Goal: Information Seeking & Learning: Learn about a topic

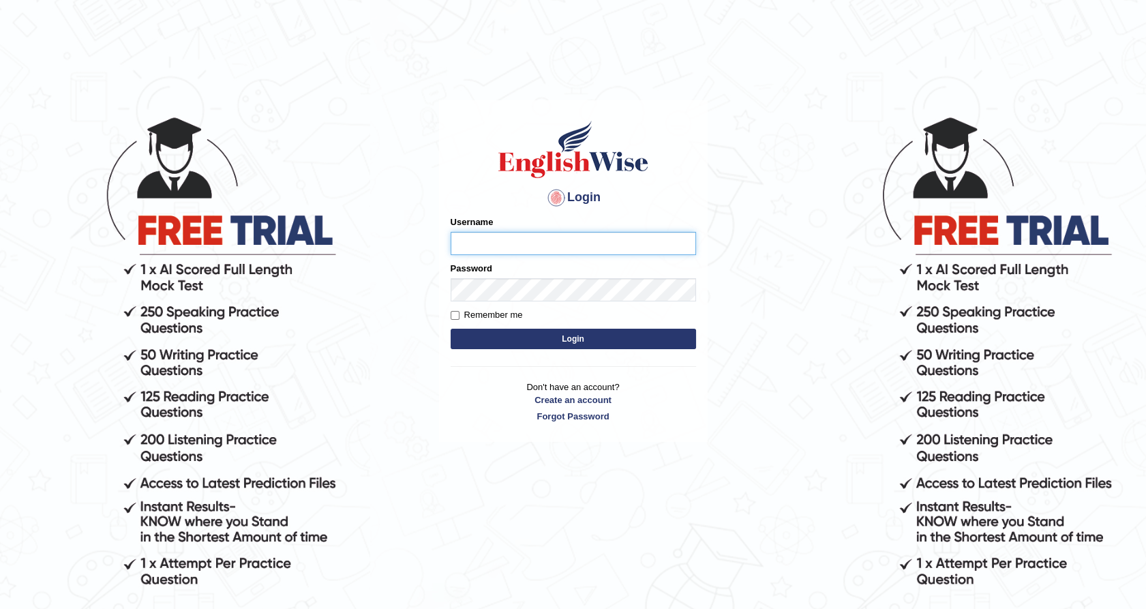
click at [508, 250] on input "Username" at bounding box center [573, 243] width 245 height 23
click at [404, 247] on body "Login Please fix the following errors: Username Password Remember me Login Don'…" at bounding box center [573, 361] width 1146 height 609
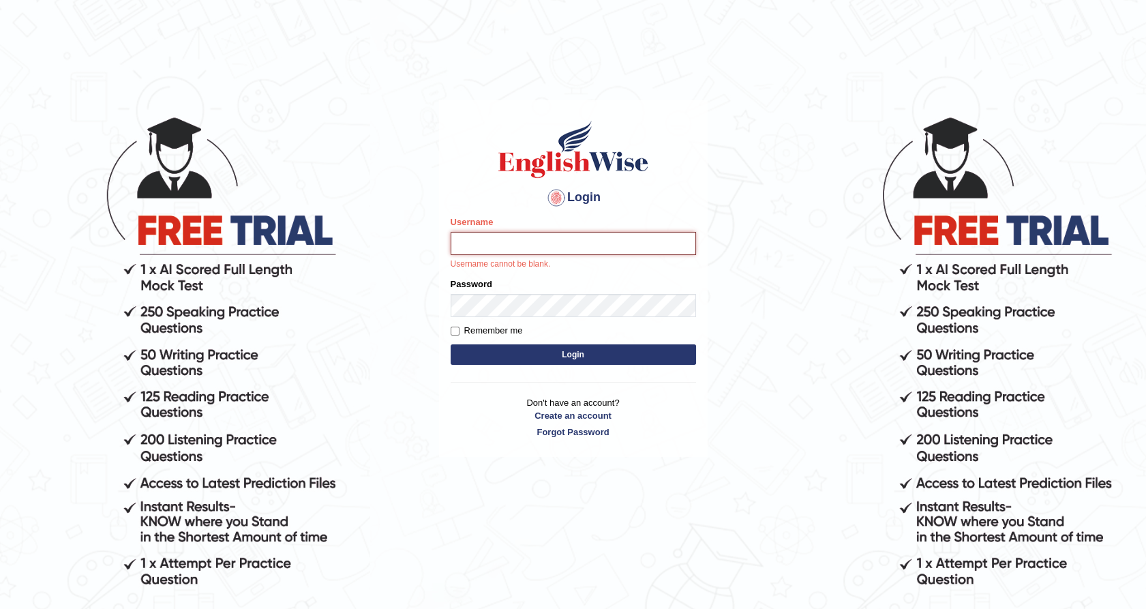
click at [567, 245] on input "Username" at bounding box center [573, 243] width 245 height 23
click at [566, 245] on input "Username" at bounding box center [573, 243] width 245 height 23
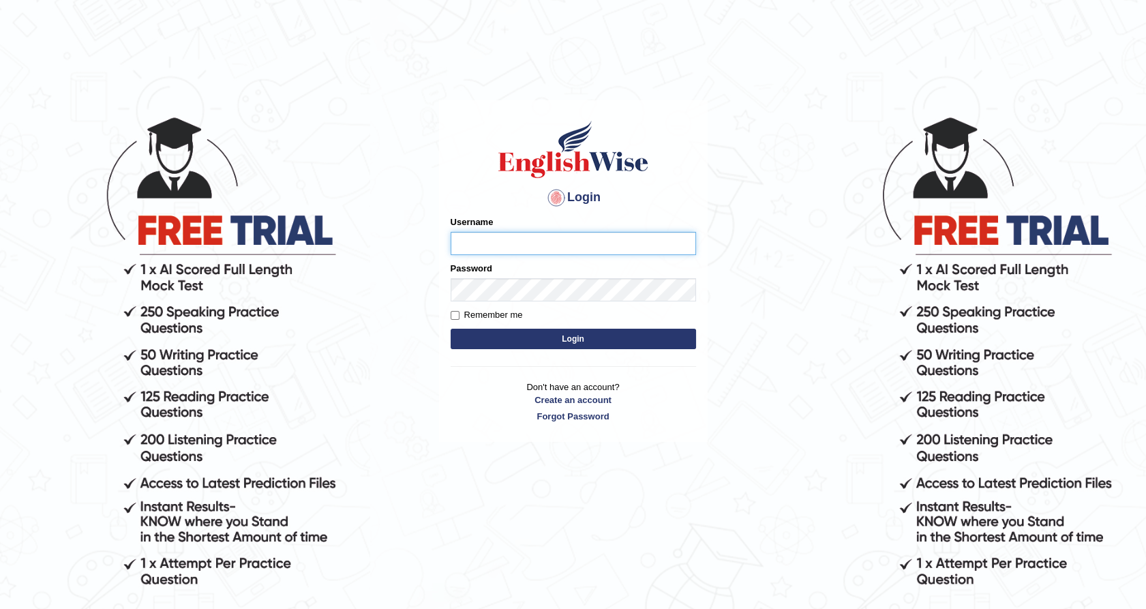
paste input "tusaralom"
type input "tusaralom"
click at [485, 309] on label "Remember me" at bounding box center [487, 315] width 72 height 14
click at [459, 311] on input "Remember me" at bounding box center [455, 315] width 9 height 9
checkbox input "true"
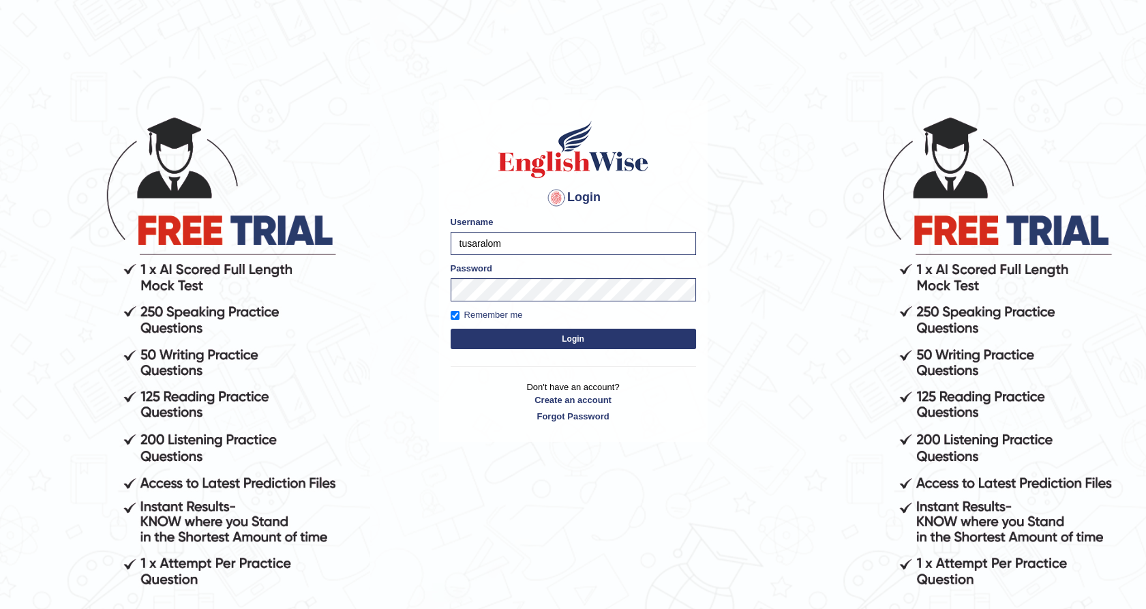
click at [564, 344] on button "Login" at bounding box center [573, 339] width 245 height 20
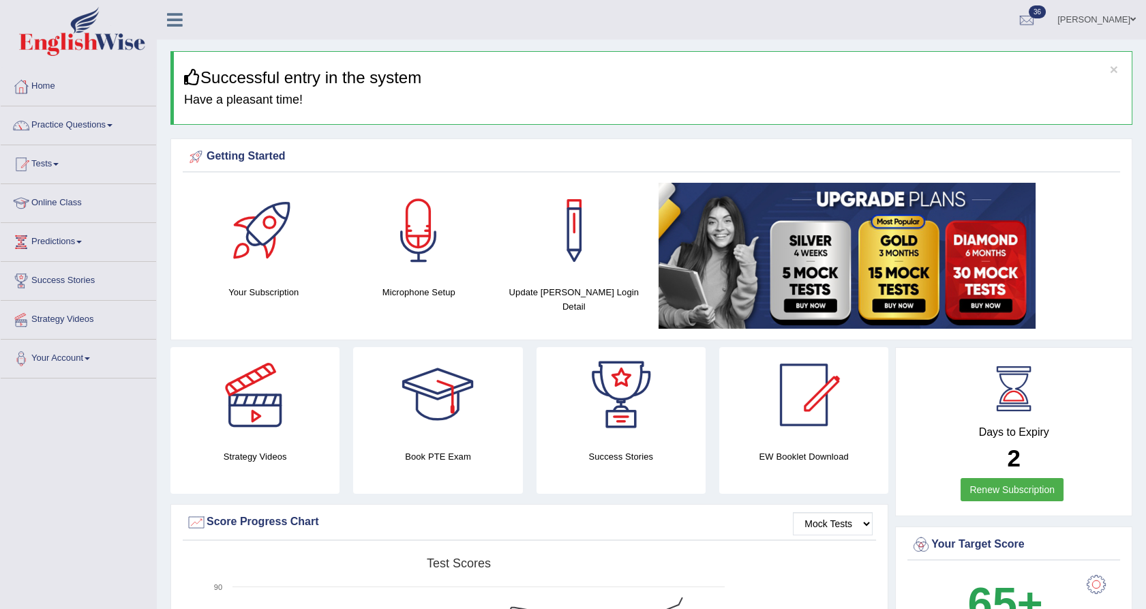
click at [55, 155] on link "Tests" at bounding box center [78, 162] width 155 height 34
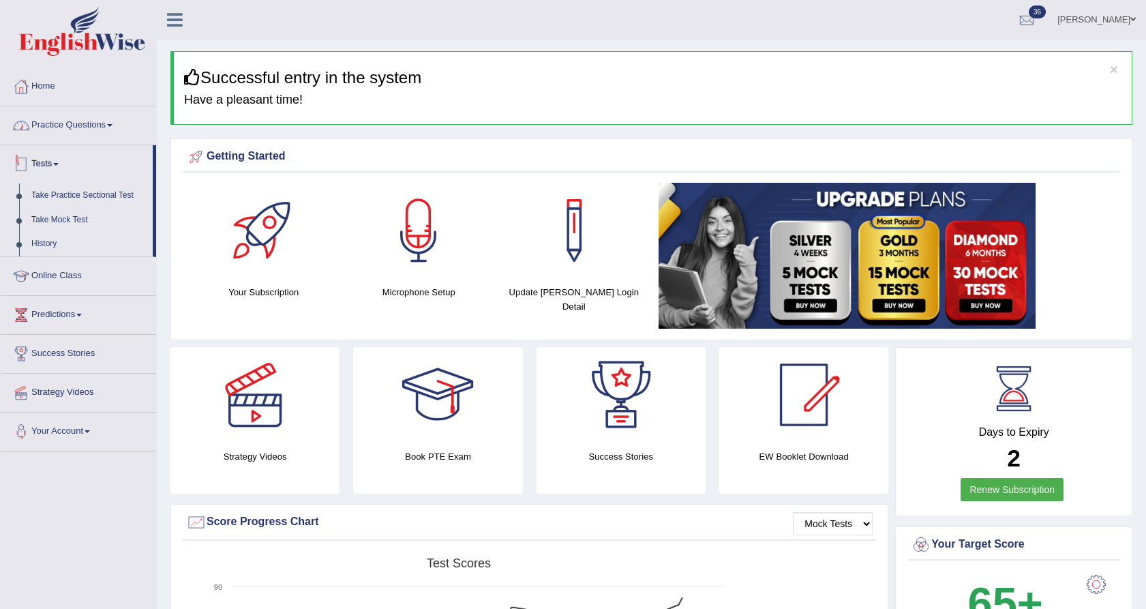
click at [89, 121] on link "Practice Questions" at bounding box center [78, 123] width 155 height 34
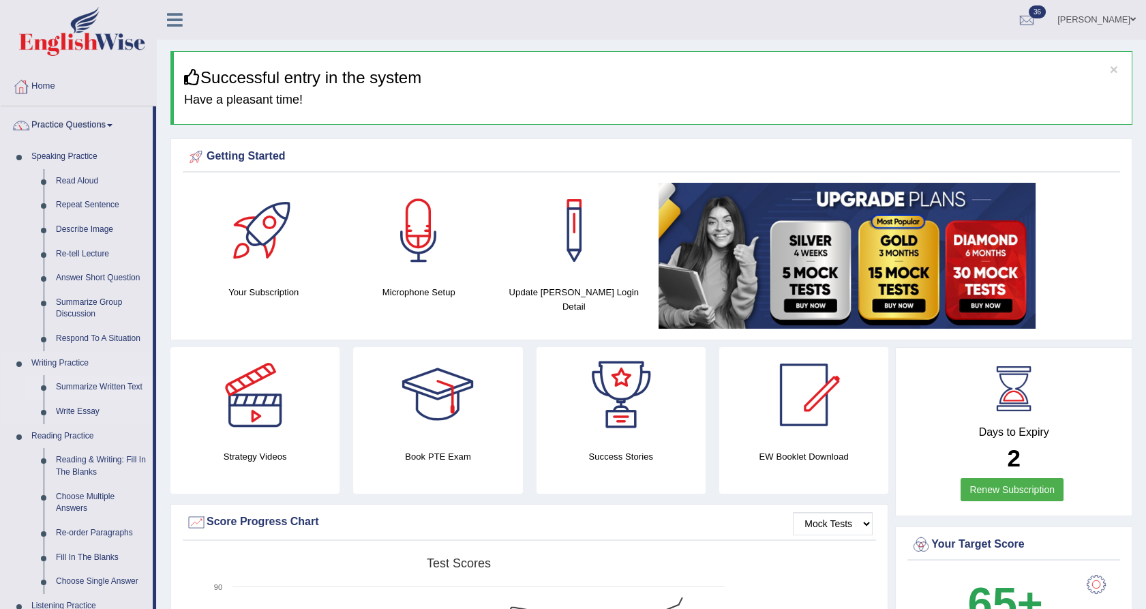
click at [93, 385] on link "Summarize Written Text" at bounding box center [101, 387] width 103 height 25
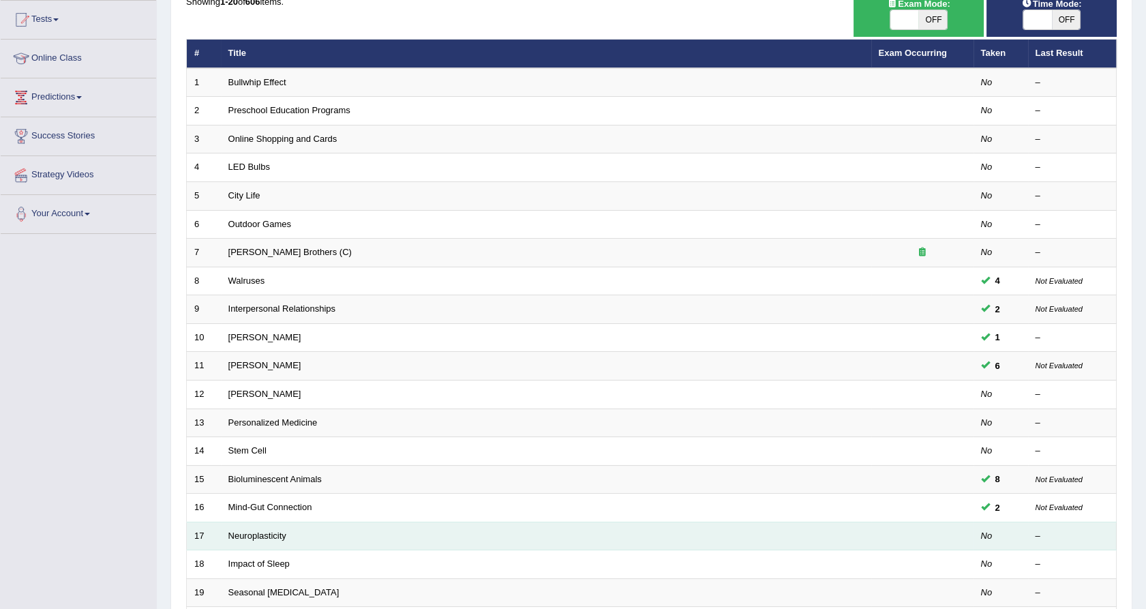
scroll to position [227, 0]
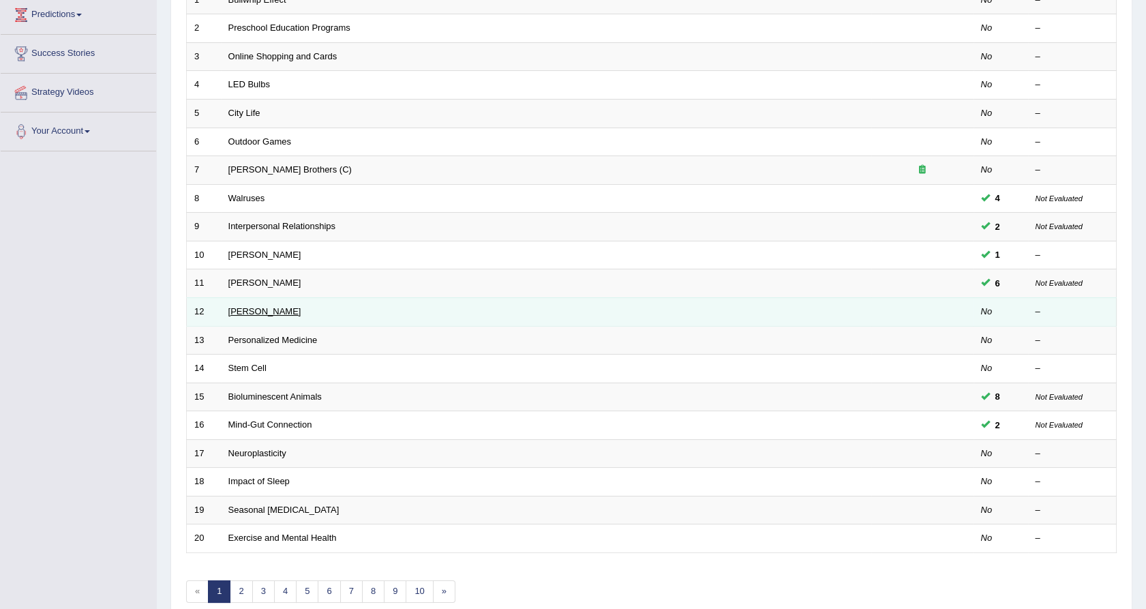
click at [287, 307] on link "Elizabeth Blackwell" at bounding box center [264, 311] width 73 height 10
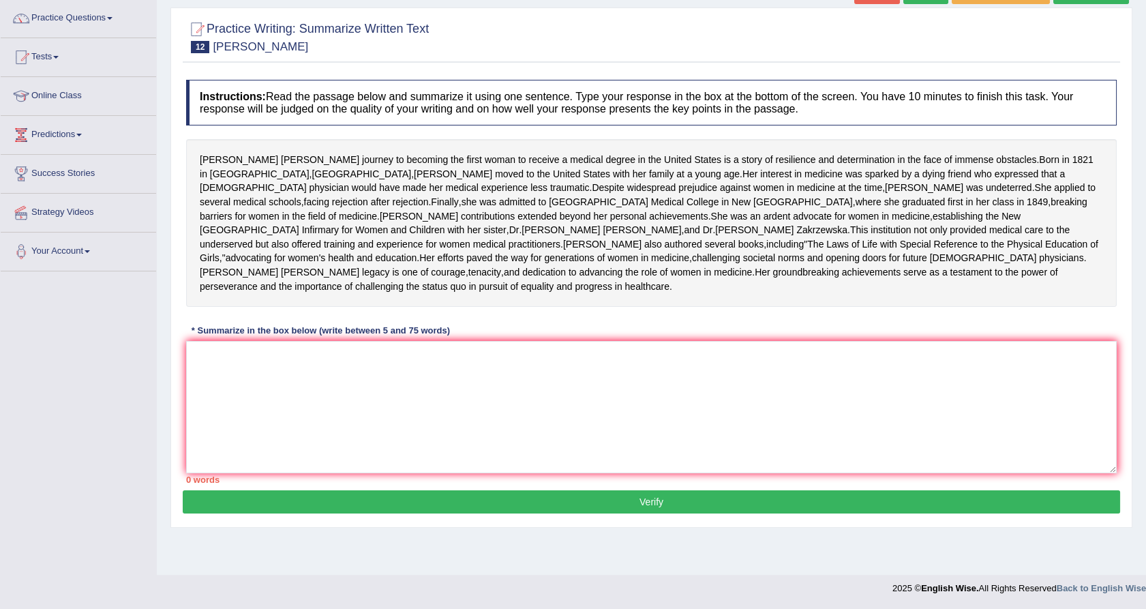
scroll to position [140, 0]
click at [482, 464] on textarea at bounding box center [651, 407] width 930 height 132
click at [479, 464] on textarea at bounding box center [651, 407] width 930 height 132
click at [470, 448] on textarea at bounding box center [651, 407] width 930 height 132
click at [470, 447] on textarea at bounding box center [651, 407] width 930 height 132
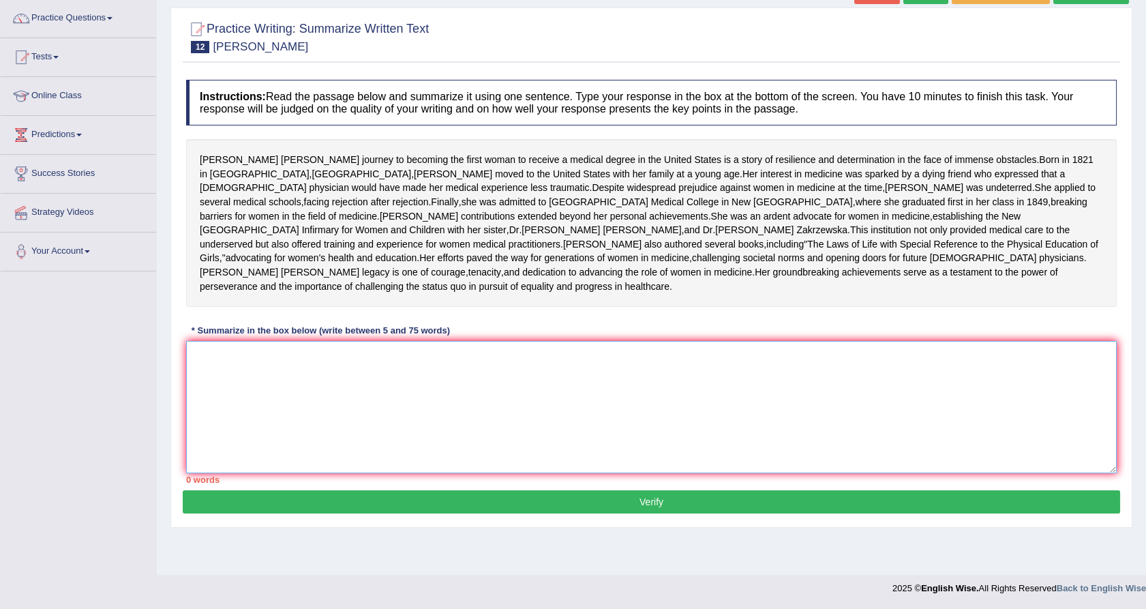
click at [468, 445] on textarea at bounding box center [651, 407] width 930 height 132
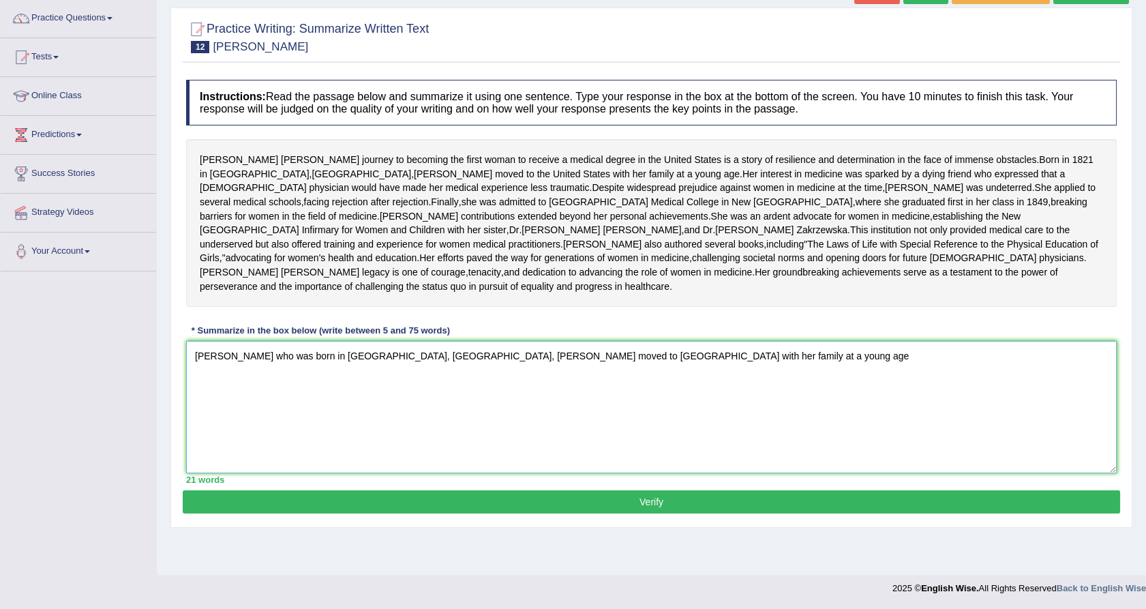
click at [295, 394] on textarea "Elelzabeth backwell who was born in Bristol, England, Backwell moved to the Uni…" at bounding box center [651, 407] width 930 height 132
click at [299, 393] on textarea "Elelzabeth backwell who was born in Bristol, England, Backwell moved to the Uni…" at bounding box center [651, 407] width 930 height 132
click at [1016, 391] on textarea "Elelzabeth backwell who had a keen interest in medicine, was born in Bristol, E…" at bounding box center [651, 407] width 930 height 132
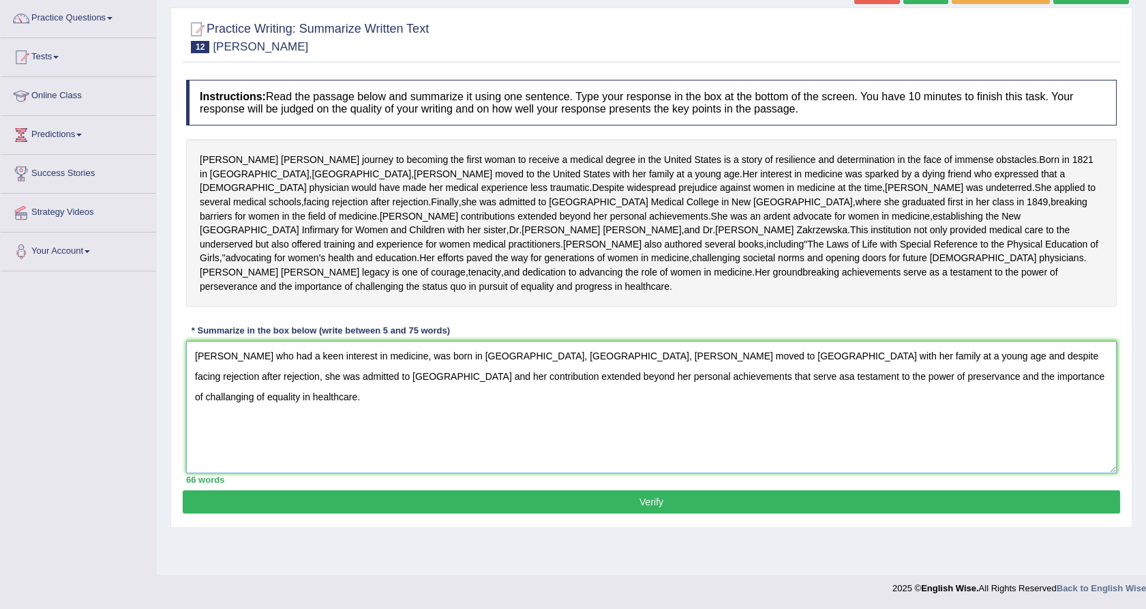
type textarea "Elelzabeth backwell who had a keen interest in medicine, was born in Bristol, E…"
click at [737, 513] on button "Verify" at bounding box center [651, 501] width 937 height 23
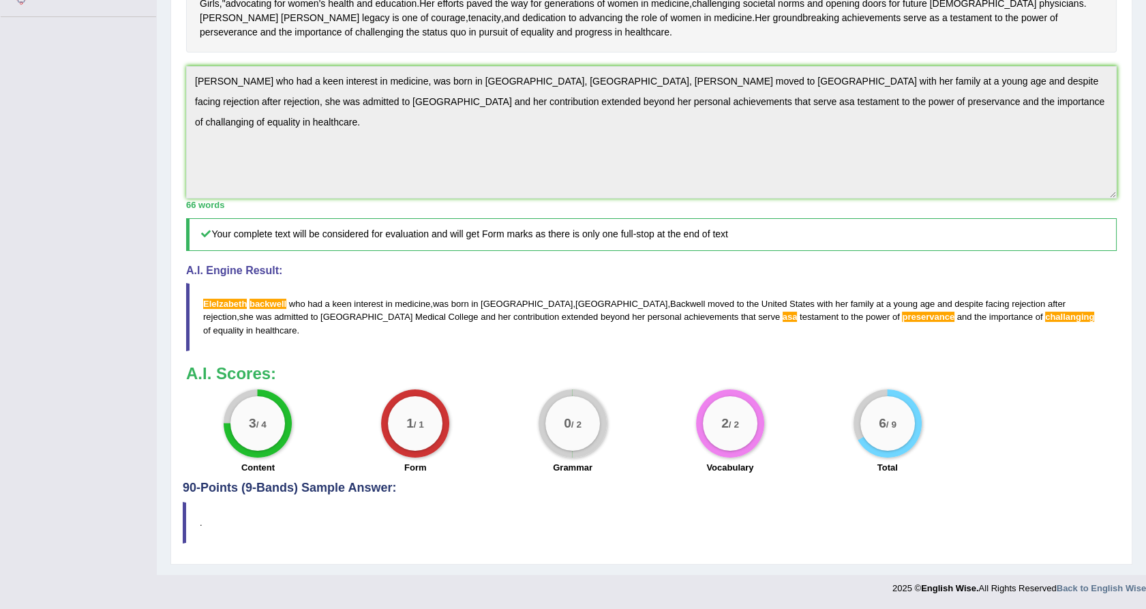
scroll to position [267, 0]
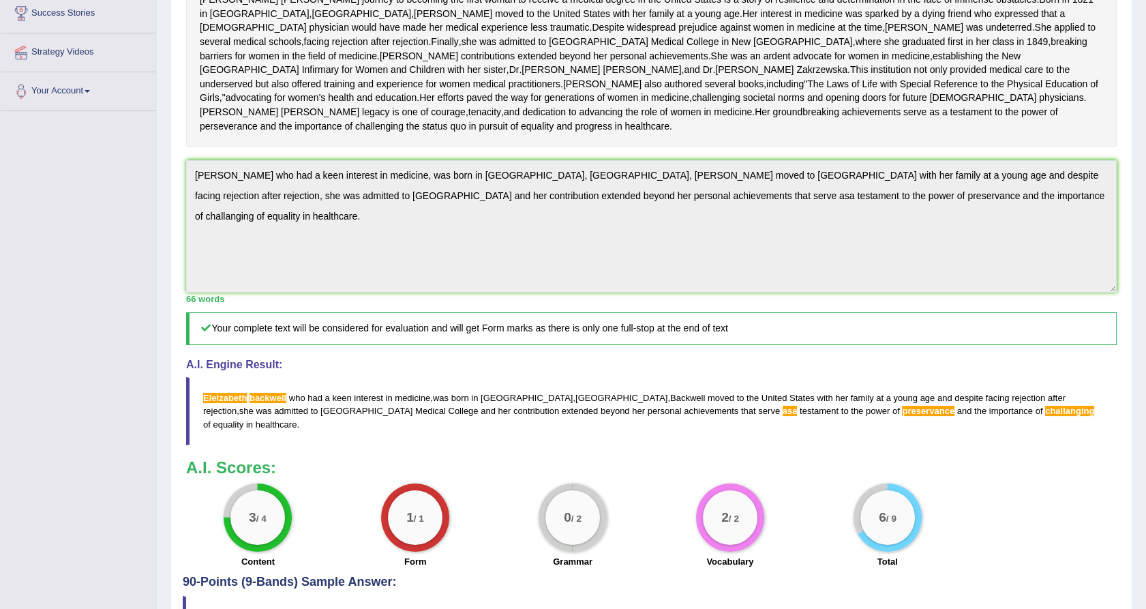
click at [44, 237] on div "Toggle navigation Home Practice Questions Speaking Practice Read Aloud Repeat S…" at bounding box center [573, 214] width 1146 height 963
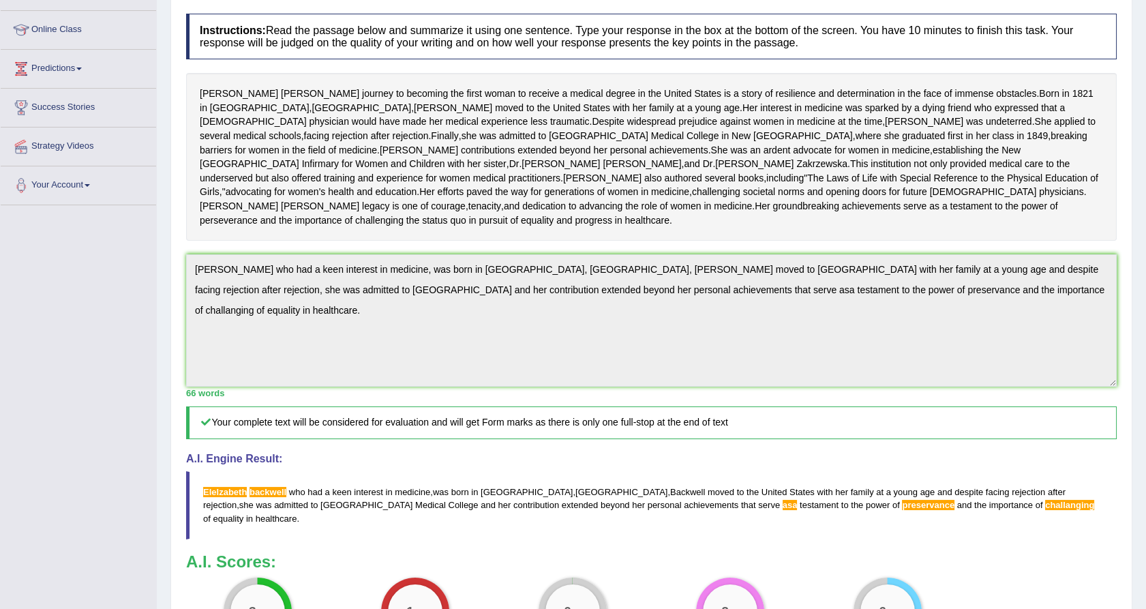
scroll to position [0, 0]
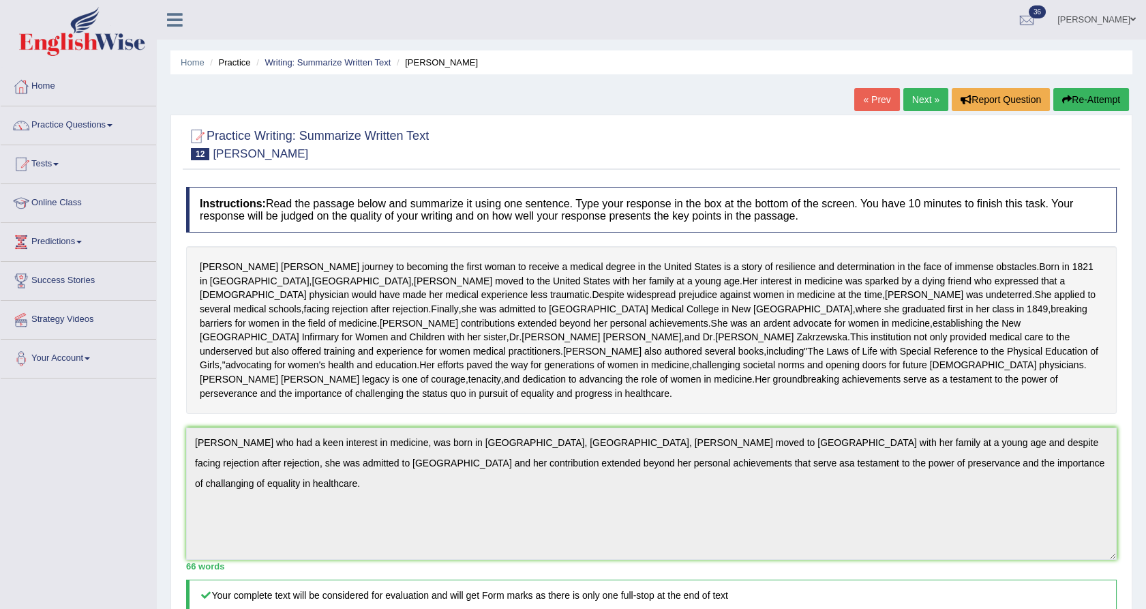
click at [1090, 102] on button "Re-Attempt" at bounding box center [1091, 99] width 76 height 23
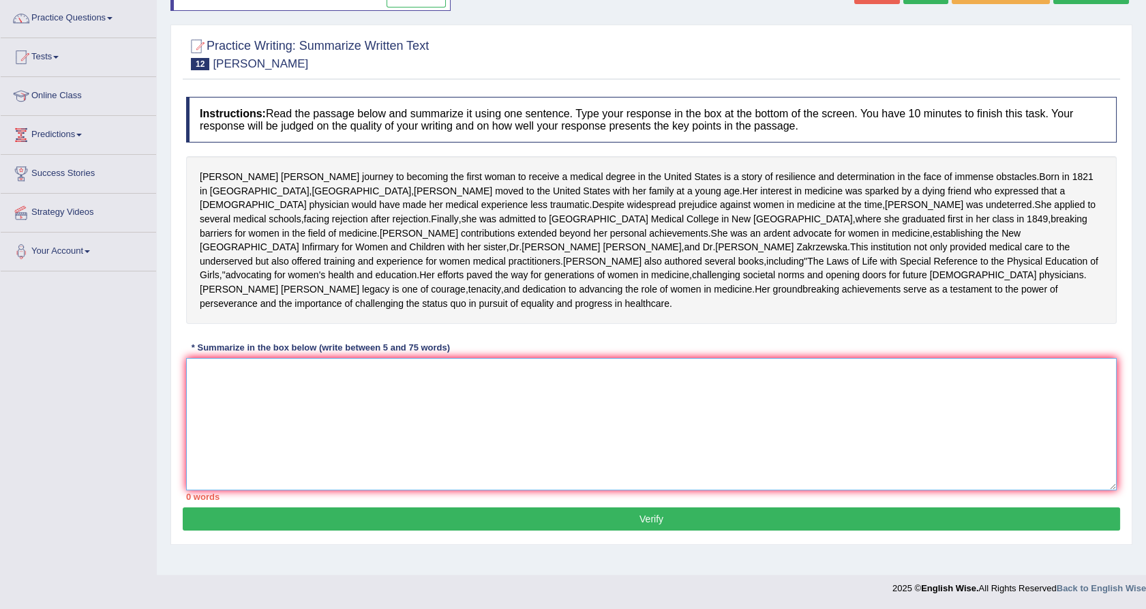
drag, startPoint x: 393, startPoint y: 466, endPoint x: 385, endPoint y: 464, distance: 8.0
click at [387, 465] on textarea at bounding box center [651, 424] width 930 height 132
paste textarea "Elelzabeth backwell who had a keen interest in medicine, was born in Bristol, E…"
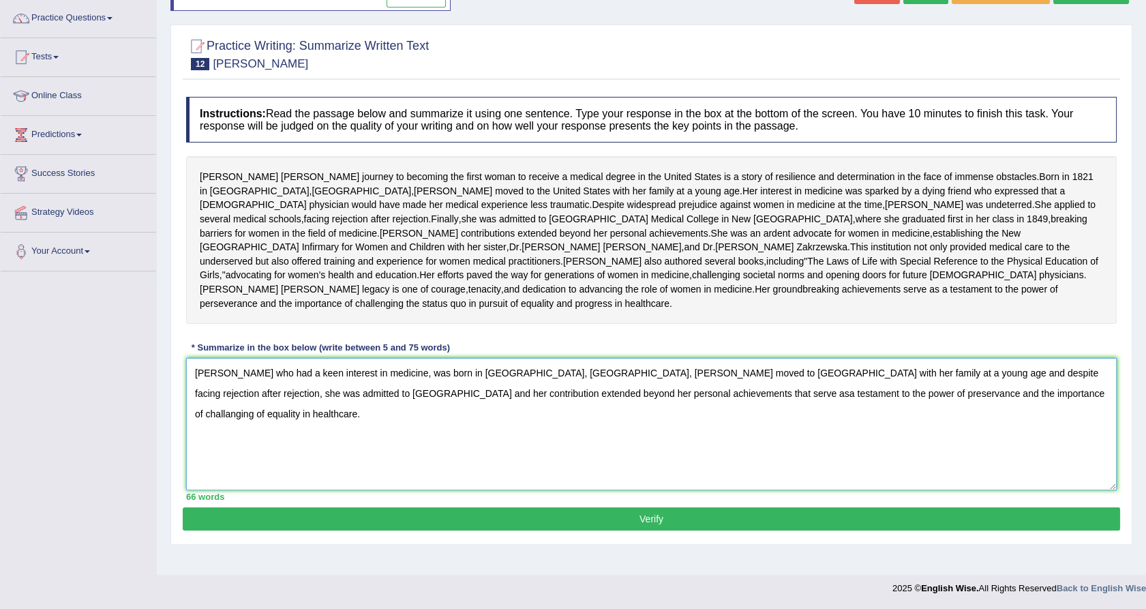
click at [239, 387] on textarea "Elelzabeth backwell who had a keen interest in medicine, was born in Bristol, E…" at bounding box center [651, 424] width 930 height 132
click at [778, 414] on textarea "Elelzabeth Backwell who had a keen interest in medicine, was born in Bristol, E…" at bounding box center [651, 424] width 930 height 132
click at [794, 412] on textarea "Elelzabeth Backwell who had a keen interest in medicine, was born in Bristol, E…" at bounding box center [651, 424] width 930 height 132
click at [860, 455] on textarea "Elelzabeth Backwell who had a keen interest in medicine, was born in Bristol, E…" at bounding box center [651, 424] width 930 height 132
type textarea "Elelzabeth Backwell who had a keen interest in medicine, was born in Bristol, E…"
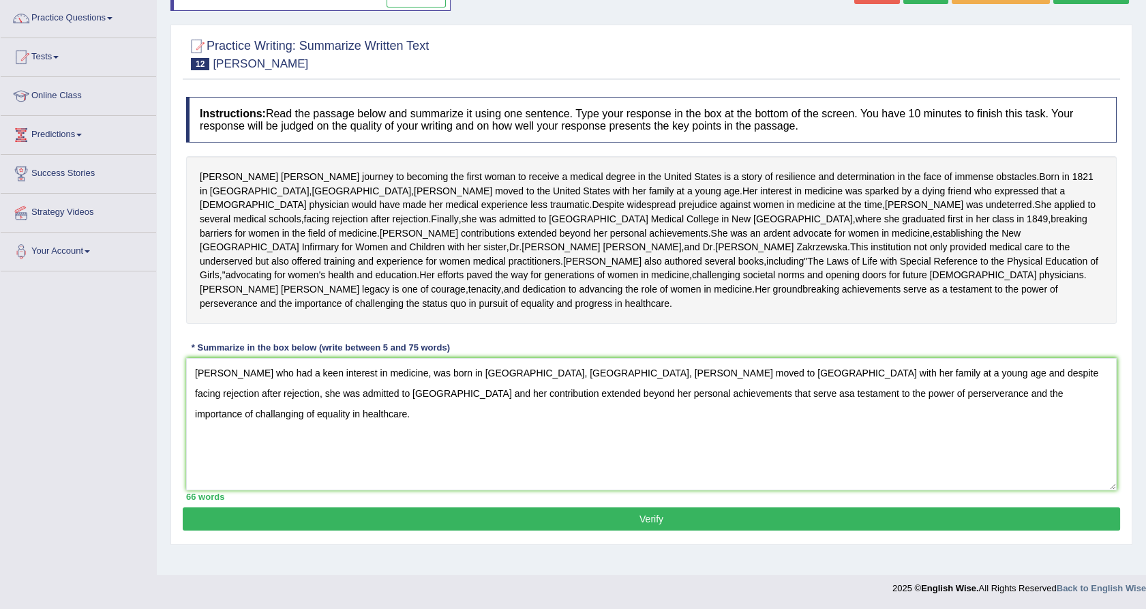
click at [797, 530] on button "Verify" at bounding box center [651, 518] width 937 height 23
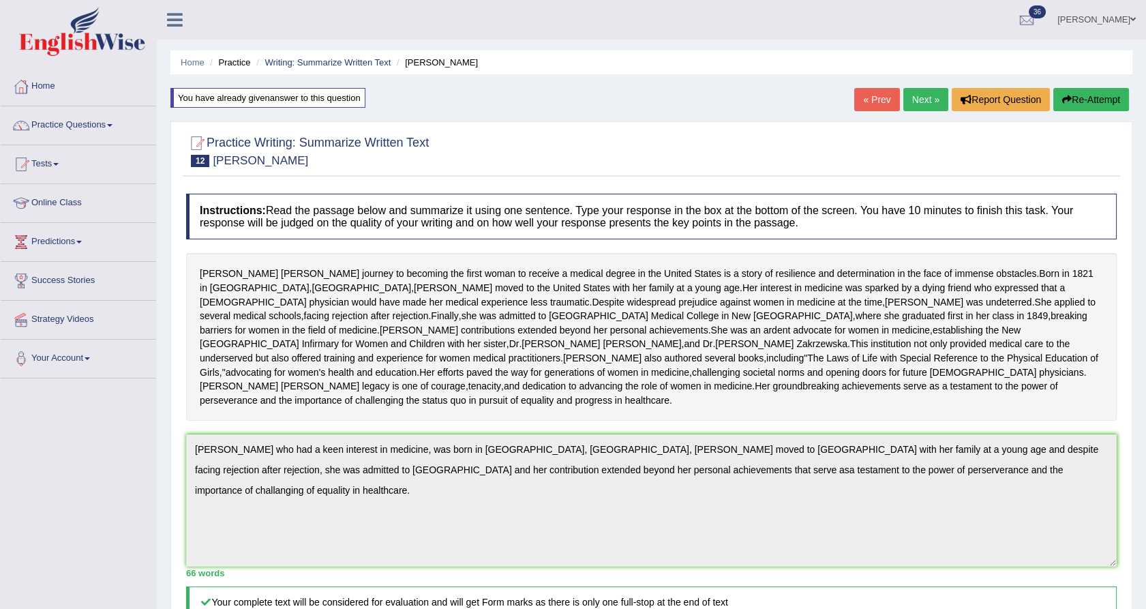
click at [1089, 93] on button "Re-Attempt" at bounding box center [1091, 99] width 76 height 23
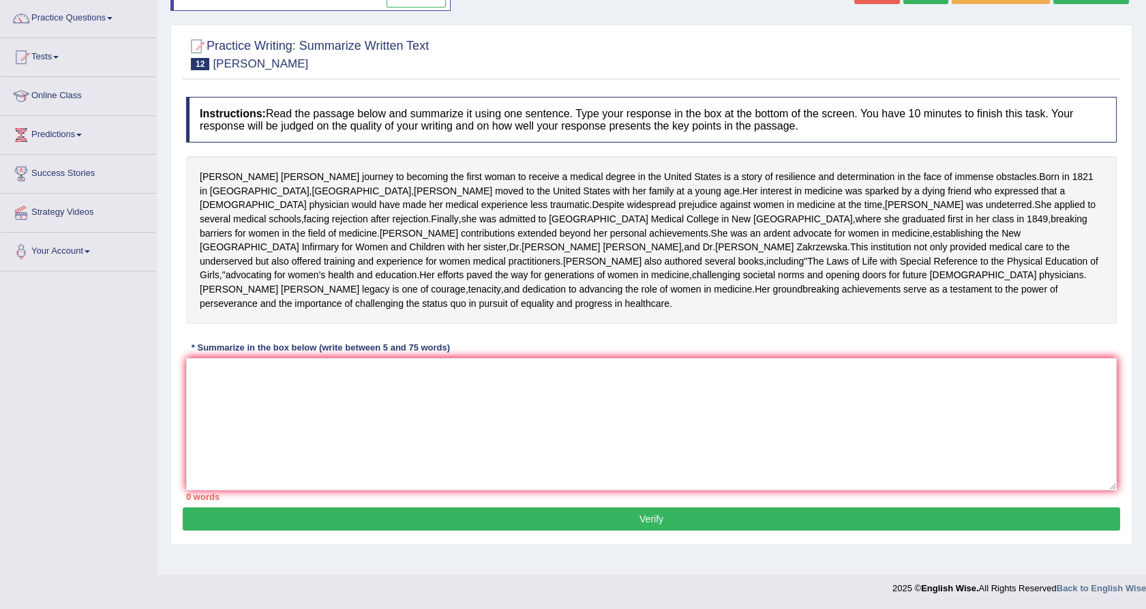
scroll to position [151, 0]
click at [470, 486] on textarea at bounding box center [651, 424] width 930 height 132
paste textarea "Elelzabeth Backwell who had a keen interest in medicine, was born in Bristol, E…"
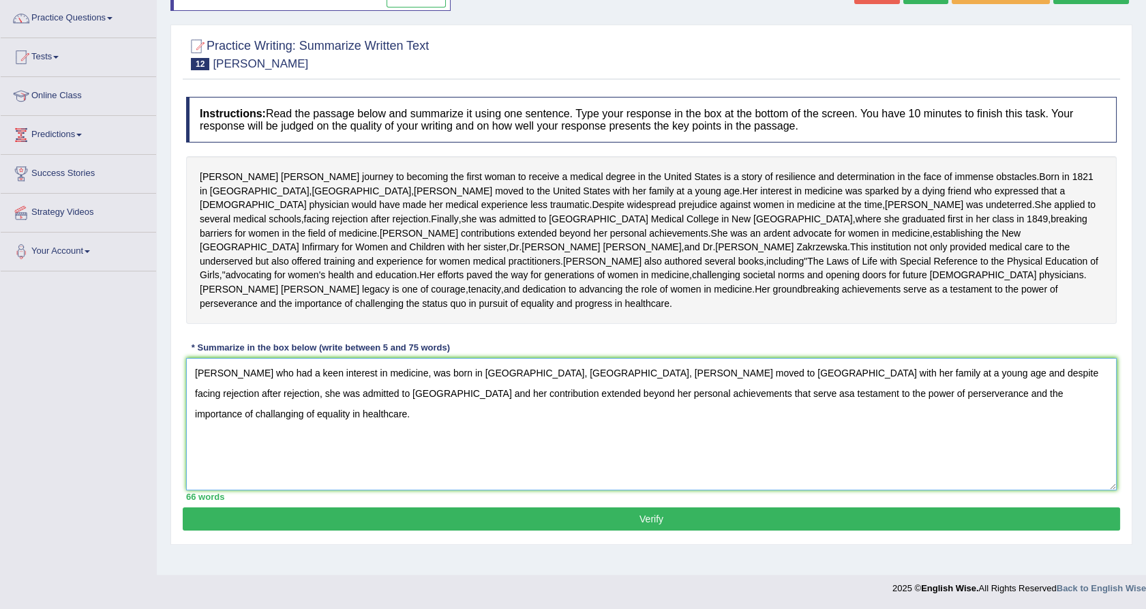
click at [643, 420] on textarea "Elelzabeth Backwell who had a keen interest in medicine, was born in Bristol, E…" at bounding box center [651, 424] width 930 height 132
click at [976, 415] on textarea "Elelzabeth Backwell who had a keen interest in medicine, was born in Bristol, E…" at bounding box center [651, 424] width 930 height 132
click at [207, 398] on textarea "Elelzabeth Backwell who had a keen interest in medicine, was born in Bristol, E…" at bounding box center [651, 424] width 930 height 132
type textarea "[PERSON_NAME] who had a keen interest in medicine, was born in [GEOGRAPHIC_DATA…"
click at [434, 530] on button "Verify" at bounding box center [651, 518] width 937 height 23
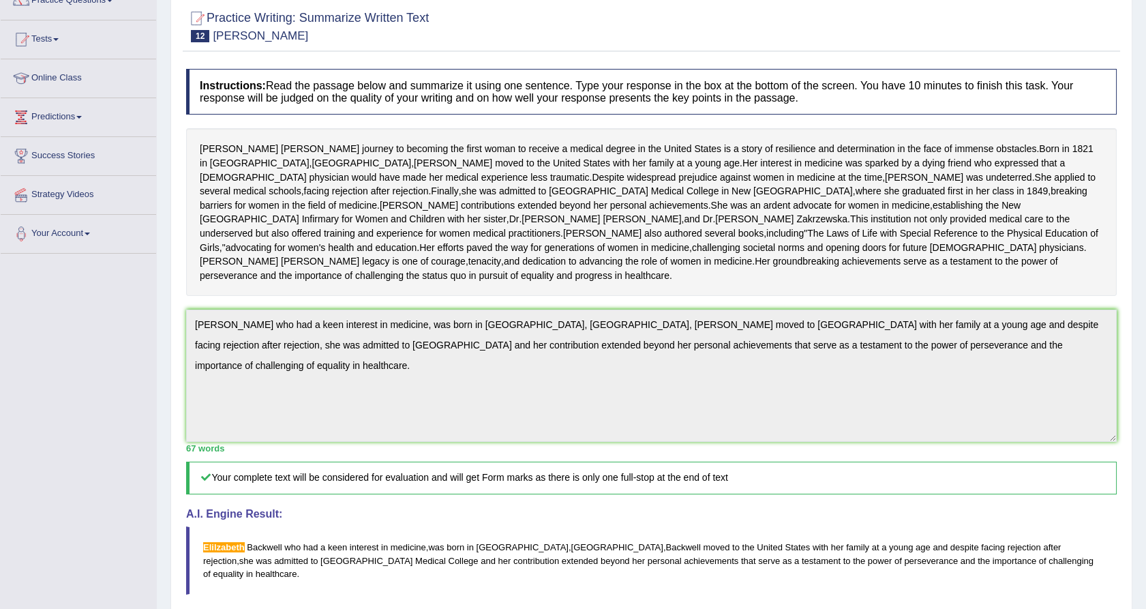
scroll to position [0, 0]
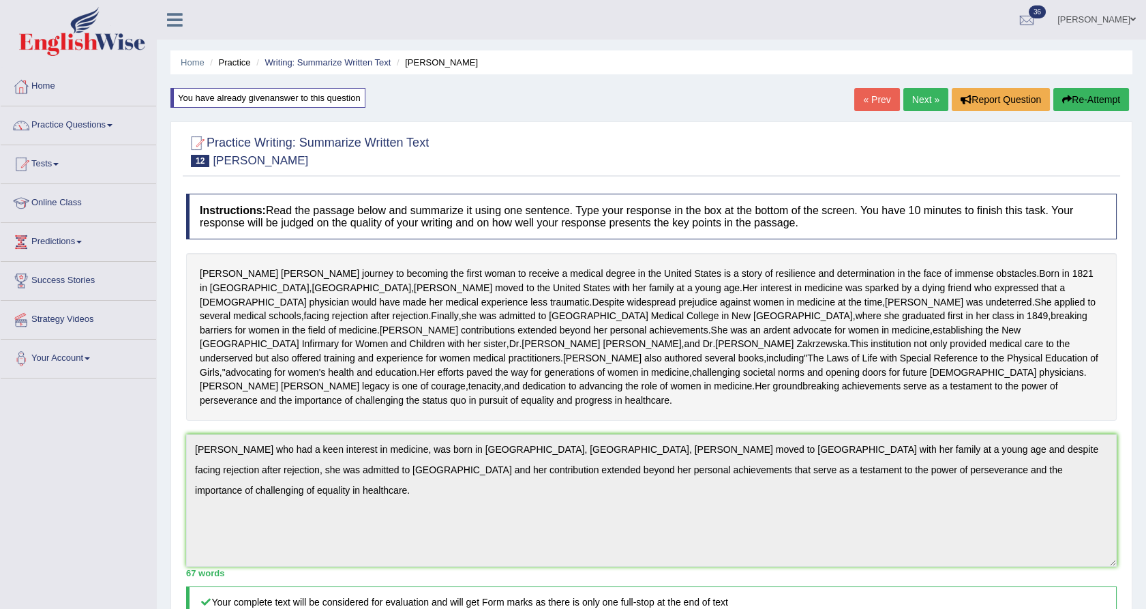
click at [1091, 95] on button "Re-Attempt" at bounding box center [1091, 99] width 76 height 23
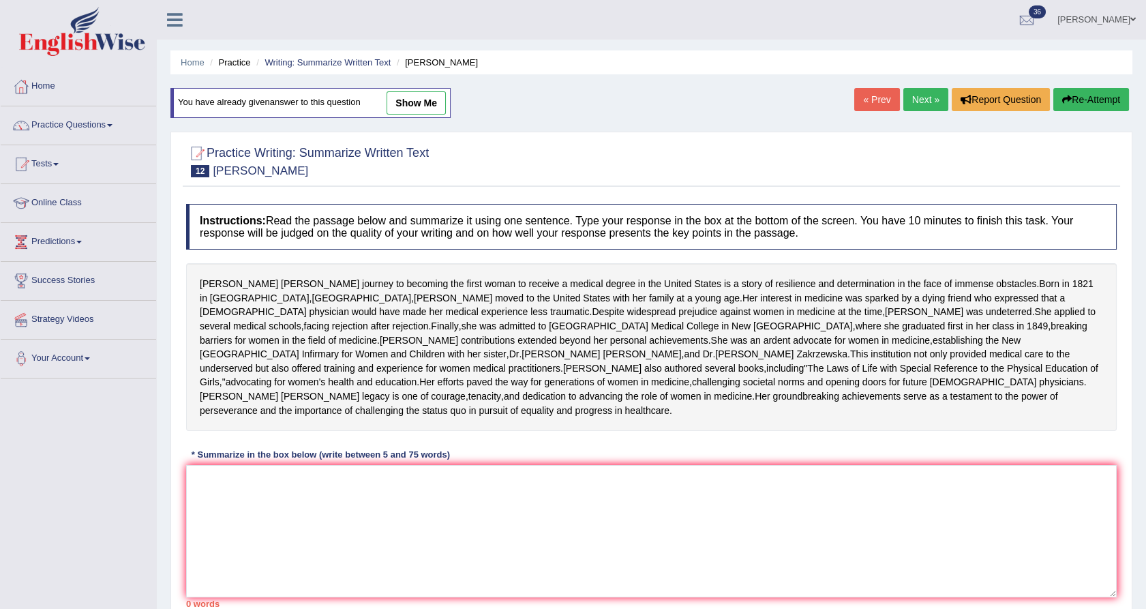
scroll to position [157, 0]
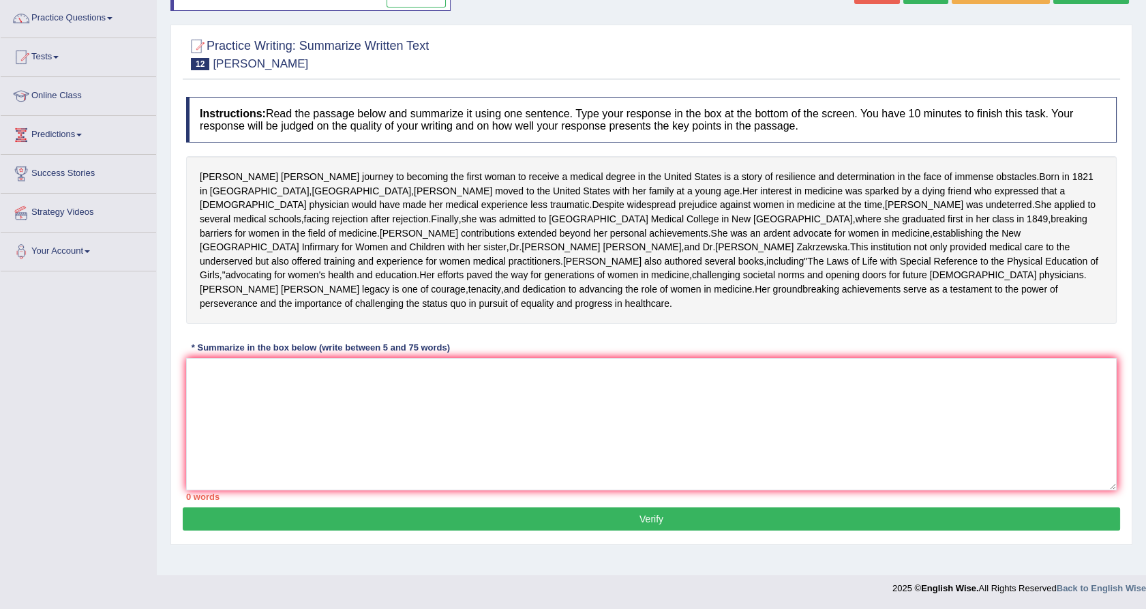
click at [686, 412] on div "Instructions: Read the passage below and summarize it using one sentence. Type …" at bounding box center [651, 298] width 937 height 417
click at [417, 447] on textarea at bounding box center [651, 424] width 930 height 132
paste textarea "[PERSON_NAME] who had a keen interest in medicine, was born in [GEOGRAPHIC_DATA…"
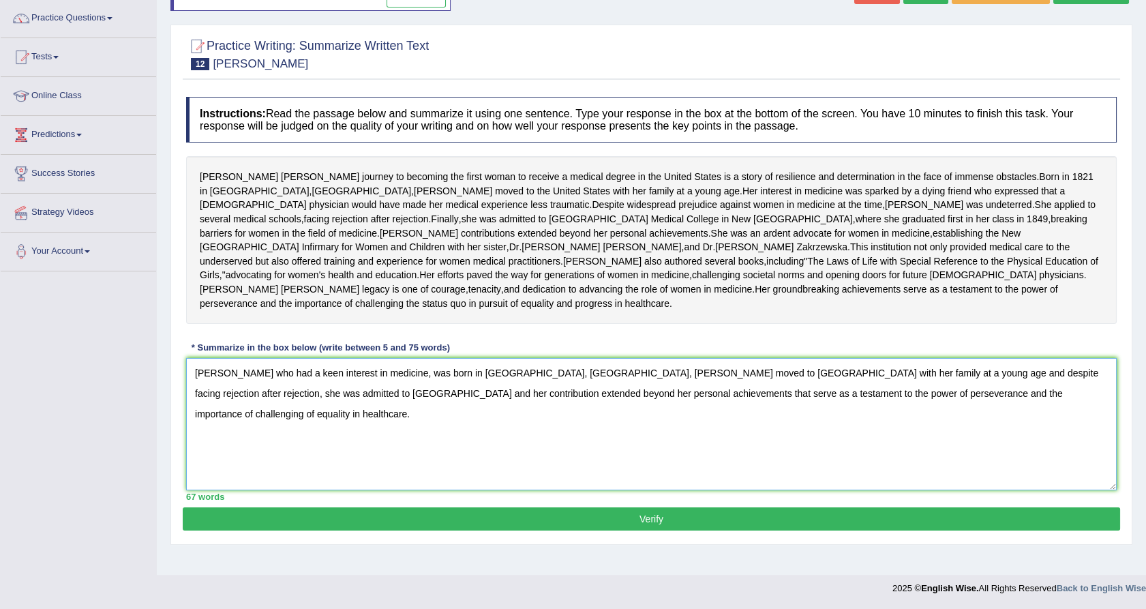
click at [235, 395] on textarea "[PERSON_NAME] who had a keen interest in medicine, was born in [GEOGRAPHIC_DATA…" at bounding box center [651, 424] width 930 height 132
drag, startPoint x: 235, startPoint y: 395, endPoint x: 198, endPoint y: 390, distance: 37.9
click at [198, 390] on textarea "[PERSON_NAME] who had a keen interest in medicine, was born in [GEOGRAPHIC_DATA…" at bounding box center [651, 424] width 930 height 132
type textarea "[PERSON_NAME] who had a keen interest in medicine, was born in [GEOGRAPHIC_DATA…"
click at [524, 527] on button "Verify" at bounding box center [651, 518] width 937 height 23
